Goal: Complete application form: Complete application form

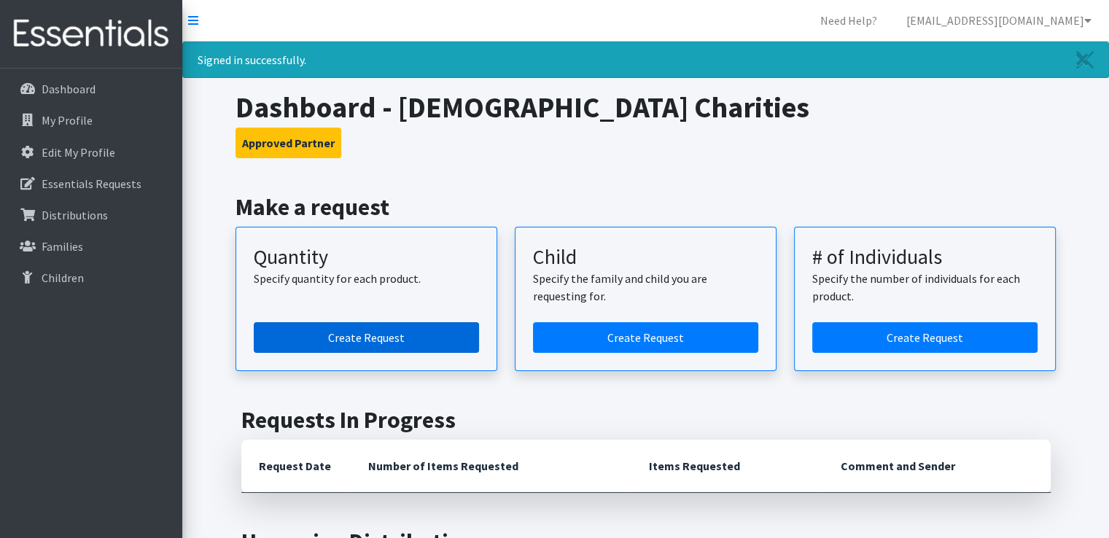
click at [368, 334] on link "Create Request" at bounding box center [366, 337] width 225 height 31
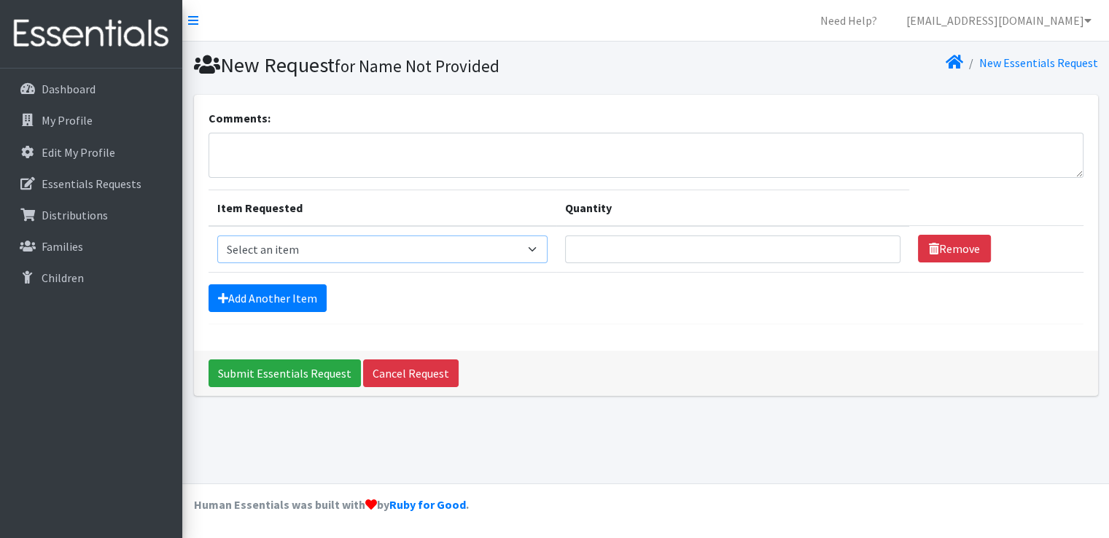
drag, startPoint x: 361, startPoint y: 260, endPoint x: 354, endPoint y: 255, distance: 8.8
click at [360, 260] on select "Select an item Child (Newborn) Child (Size 1) Child (Size 2) Child (Size 3) Chi…" at bounding box center [382, 250] width 331 height 28
click at [349, 247] on select "Select an item Child (Newborn) Child (Size 1) Child (Size 2) Child (Size 3) Chi…" at bounding box center [382, 250] width 331 height 28
click at [341, 256] on select "Select an item Child (Newborn) Child (Size 1) Child (Size 2) Child (Size 3) Chi…" at bounding box center [382, 250] width 331 height 28
select select "3061"
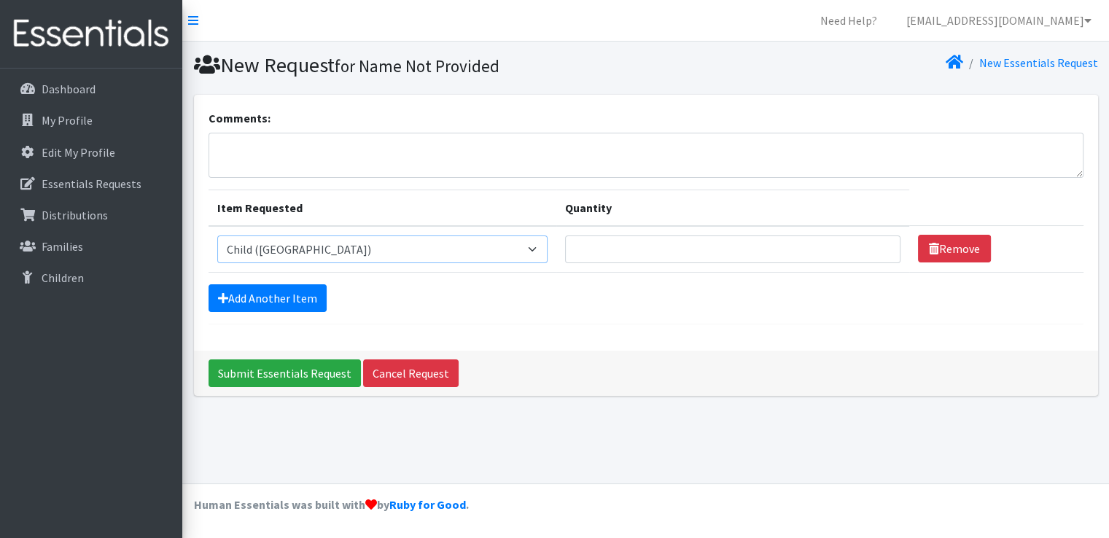
click at [217, 236] on select "Select an item Child (Newborn) Child (Size 1) Child (Size 2) Child (Size 3) Chi…" at bounding box center [382, 250] width 331 height 28
click at [591, 238] on input "Quantity" at bounding box center [732, 250] width 335 height 28
type input "1000"
click at [263, 306] on link "Add Another Item" at bounding box center [268, 298] width 118 height 28
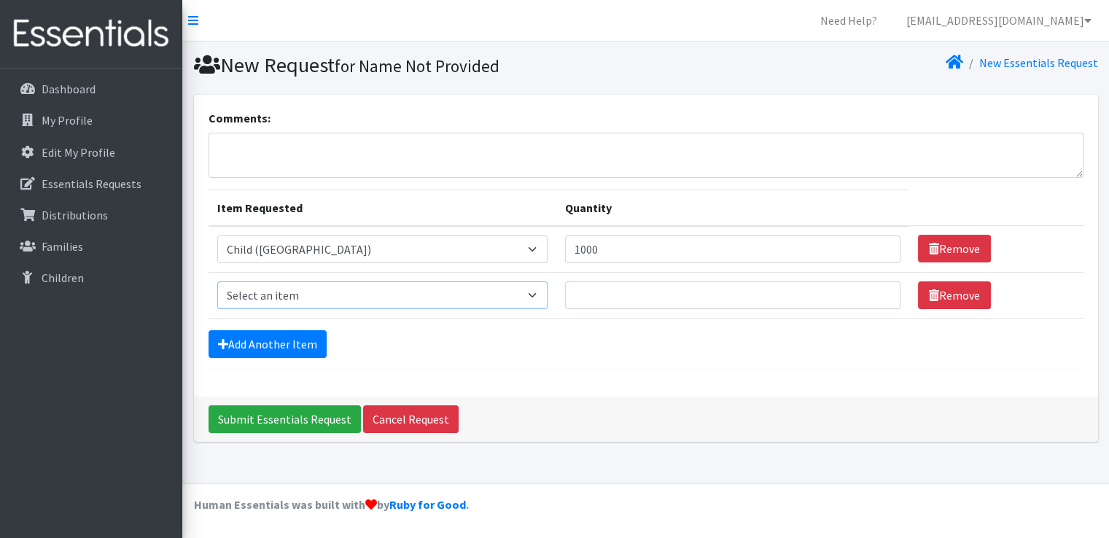
click at [314, 290] on select "Select an item Child (Newborn) Child (Size 1) Child (Size 2) Child (Size 3) Chi…" at bounding box center [382, 296] width 331 height 28
select select "3065"
click at [217, 282] on select "Select an item Child (Newborn) Child (Size 1) Child (Size 2) Child (Size 3) Chi…" at bounding box center [382, 296] width 331 height 28
click at [565, 298] on input "Quantity" at bounding box center [732, 296] width 335 height 28
type input "500"
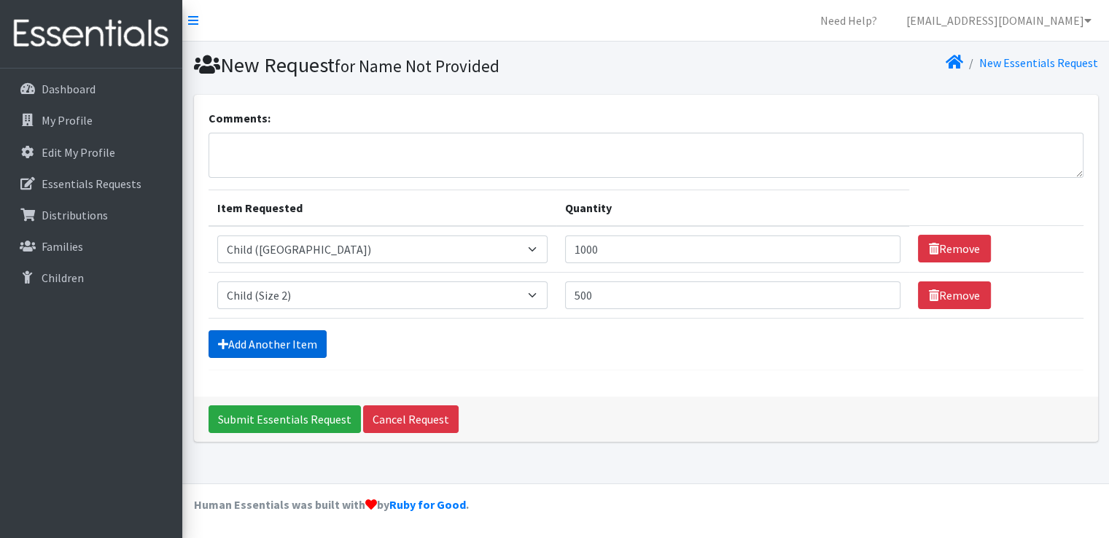
click at [298, 336] on link "Add Another Item" at bounding box center [268, 344] width 118 height 28
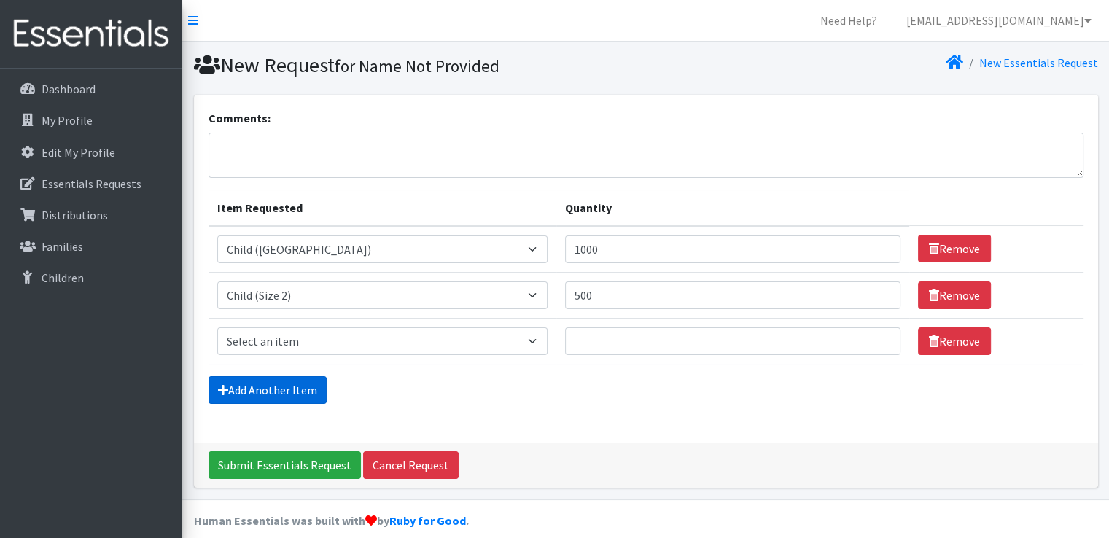
scroll to position [14, 0]
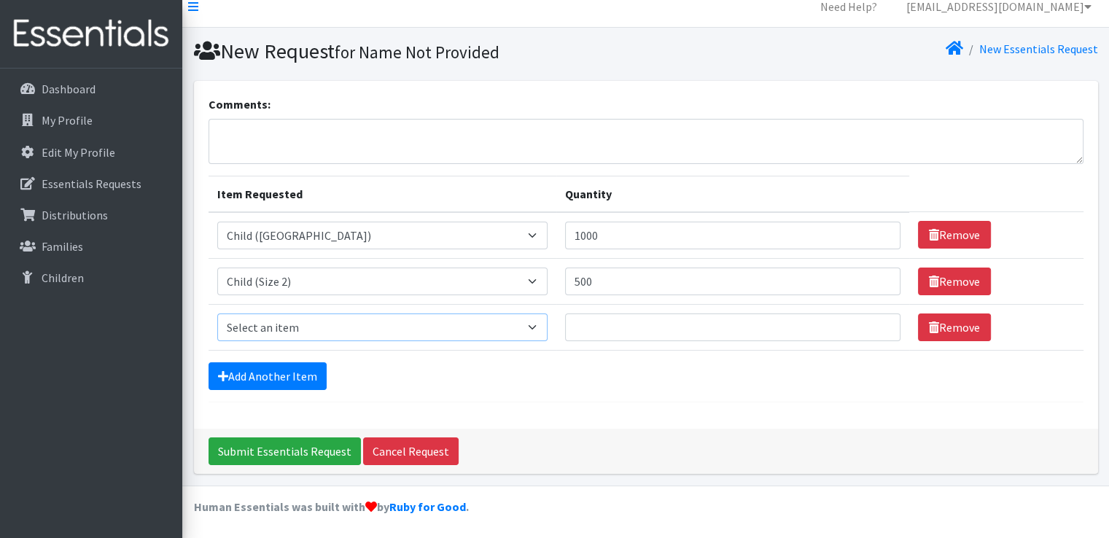
click at [309, 337] on select "Select an item Child (Newborn) Child (Size 1) Child (Size 2) Child (Size 3) Chi…" at bounding box center [382, 328] width 331 height 28
select select "3067"
click at [217, 314] on select "Select an item Child (Newborn) Child (Size 1) Child (Size 2) Child (Size 3) Chi…" at bounding box center [382, 328] width 331 height 28
click at [565, 326] on input "Quantity" at bounding box center [732, 328] width 335 height 28
type input "1500"
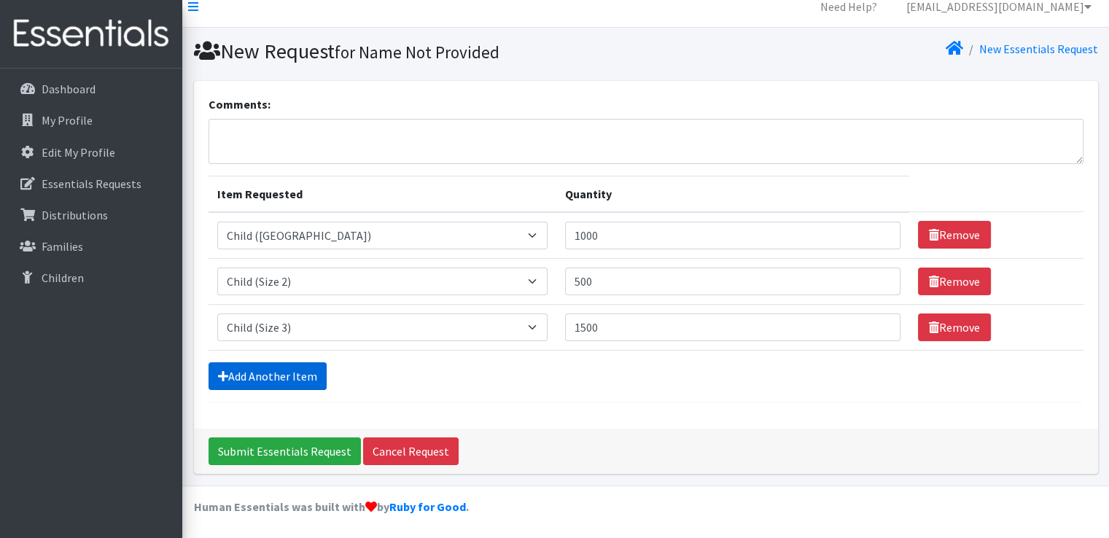
click at [259, 387] on link "Add Another Item" at bounding box center [268, 376] width 118 height 28
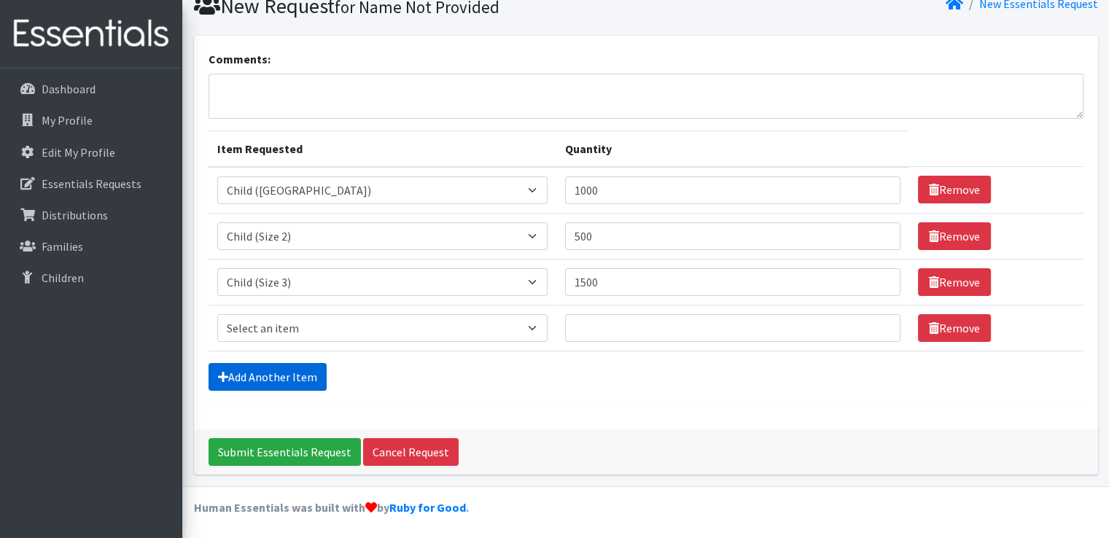
scroll to position [60, 0]
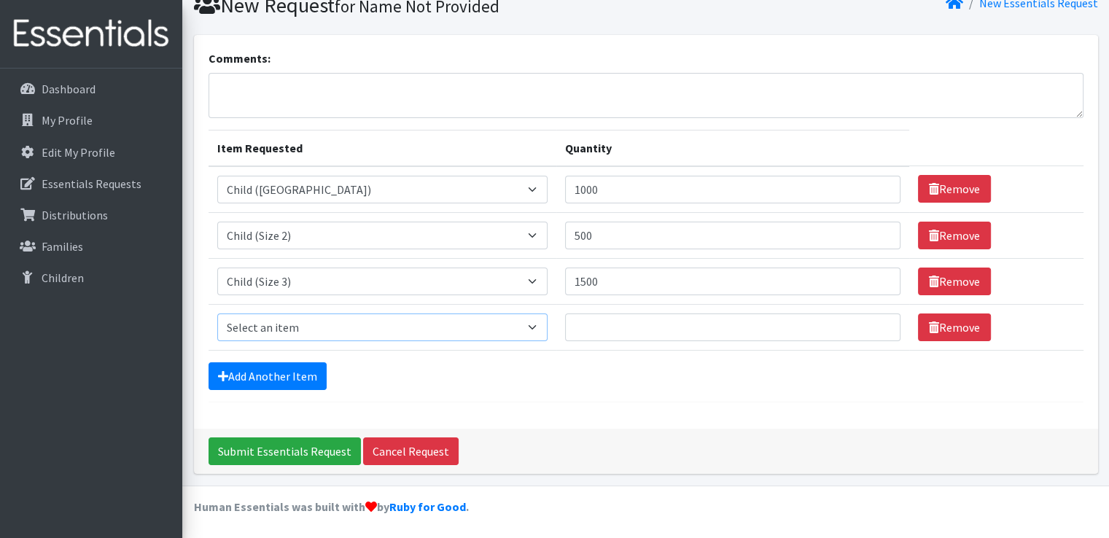
click at [325, 325] on select "Select an item Child (Newborn) Child (Size 1) Child (Size 2) Child (Size 3) Chi…" at bounding box center [382, 328] width 331 height 28
select select "3070"
click at [217, 314] on select "Select an item Child (Newborn) Child (Size 1) Child (Size 2) Child (Size 3) Chi…" at bounding box center [382, 328] width 331 height 28
click at [565, 314] on input "Quantity" at bounding box center [732, 328] width 335 height 28
type input "1500"
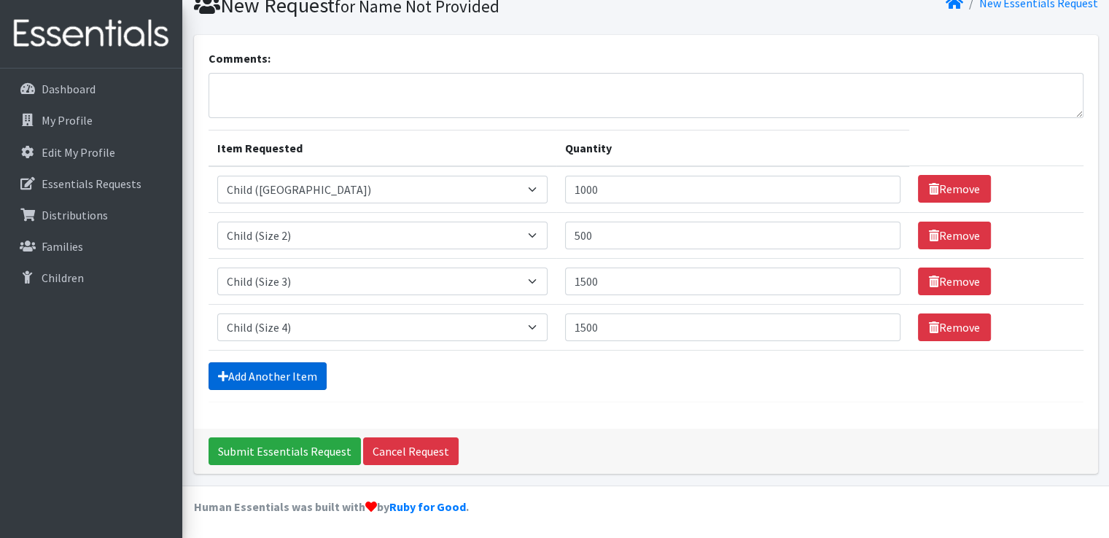
click at [321, 368] on link "Add Another Item" at bounding box center [268, 376] width 118 height 28
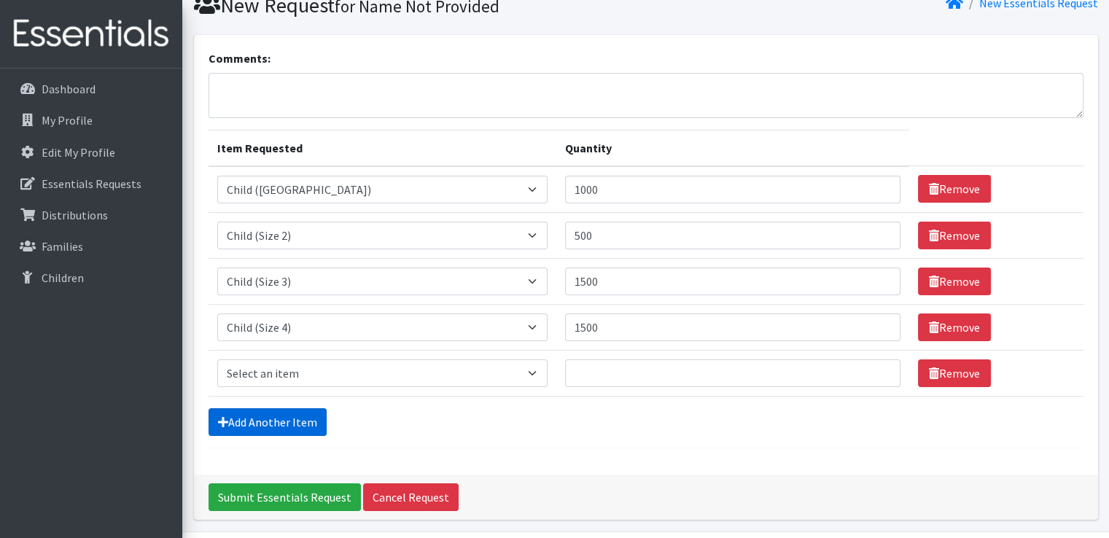
scroll to position [105, 0]
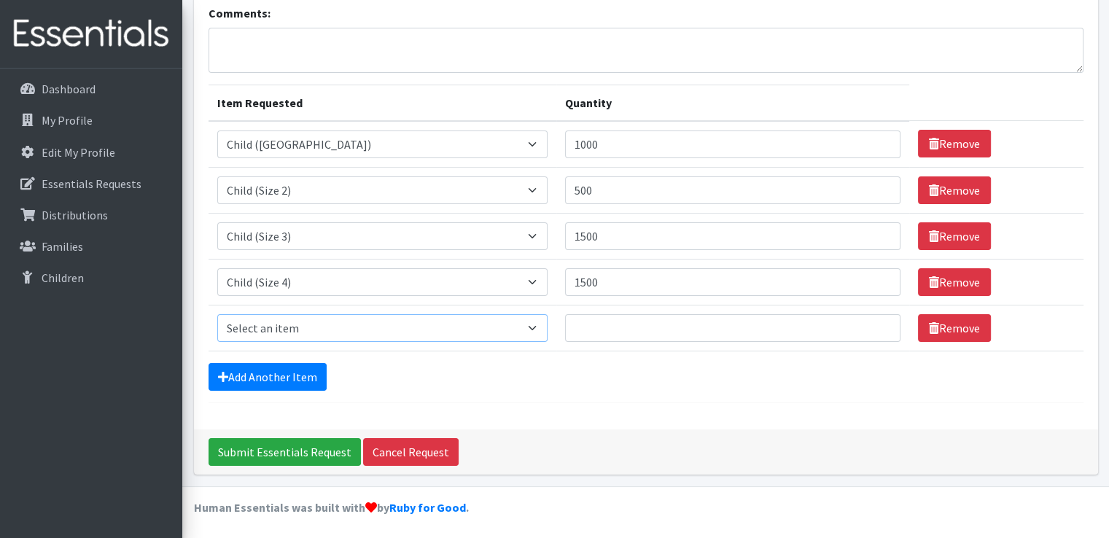
drag, startPoint x: 321, startPoint y: 327, endPoint x: 322, endPoint y: 338, distance: 10.2
click at [321, 327] on select "Select an item Child (Newborn) Child (Size 1) Child (Size 2) Child (Size 3) Chi…" at bounding box center [382, 328] width 331 height 28
select select "3068"
click at [217, 314] on select "Select an item Child (Newborn) Child (Size 1) Child (Size 2) Child (Size 3) Chi…" at bounding box center [382, 328] width 331 height 28
click at [565, 322] on input "Quantity" at bounding box center [732, 328] width 335 height 28
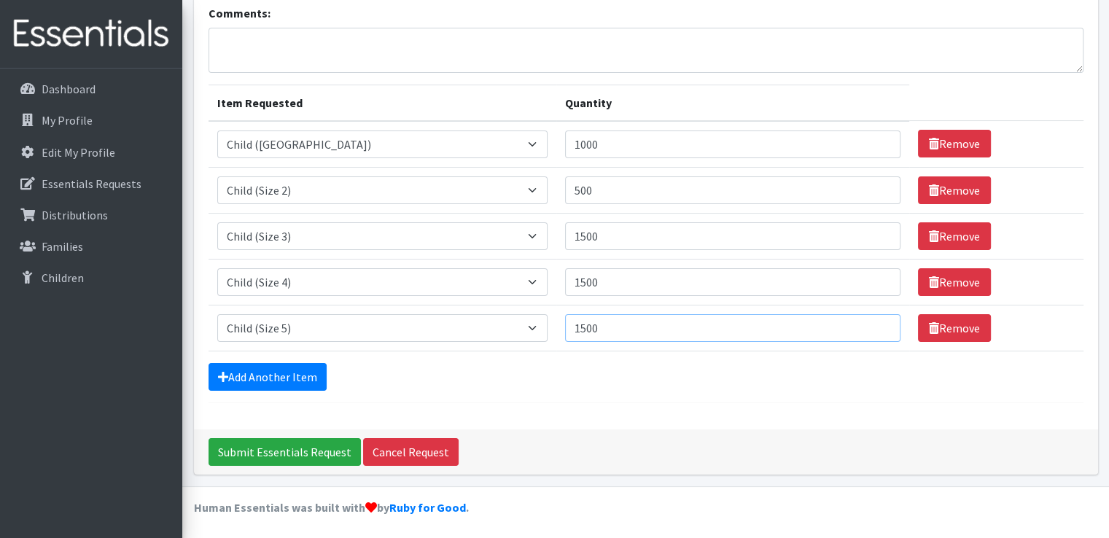
type input "1500"
click at [566, 387] on div "Add Another Item" at bounding box center [646, 377] width 875 height 28
click at [263, 444] on input "Submit Essentials Request" at bounding box center [285, 452] width 152 height 28
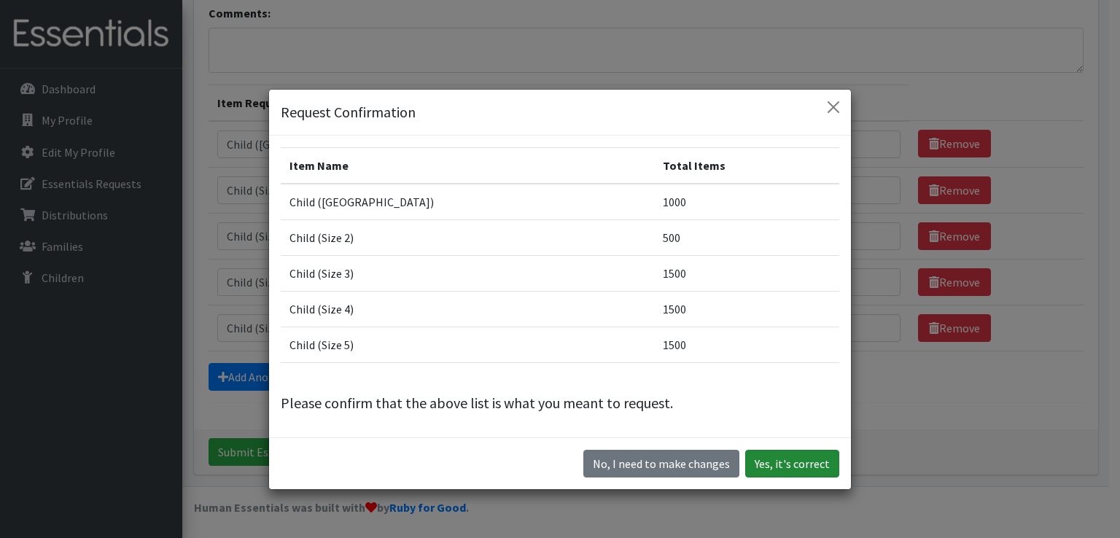
click at [775, 465] on button "Yes, it's correct" at bounding box center [792, 464] width 94 height 28
